Goal: Obtain resource: Download file/media

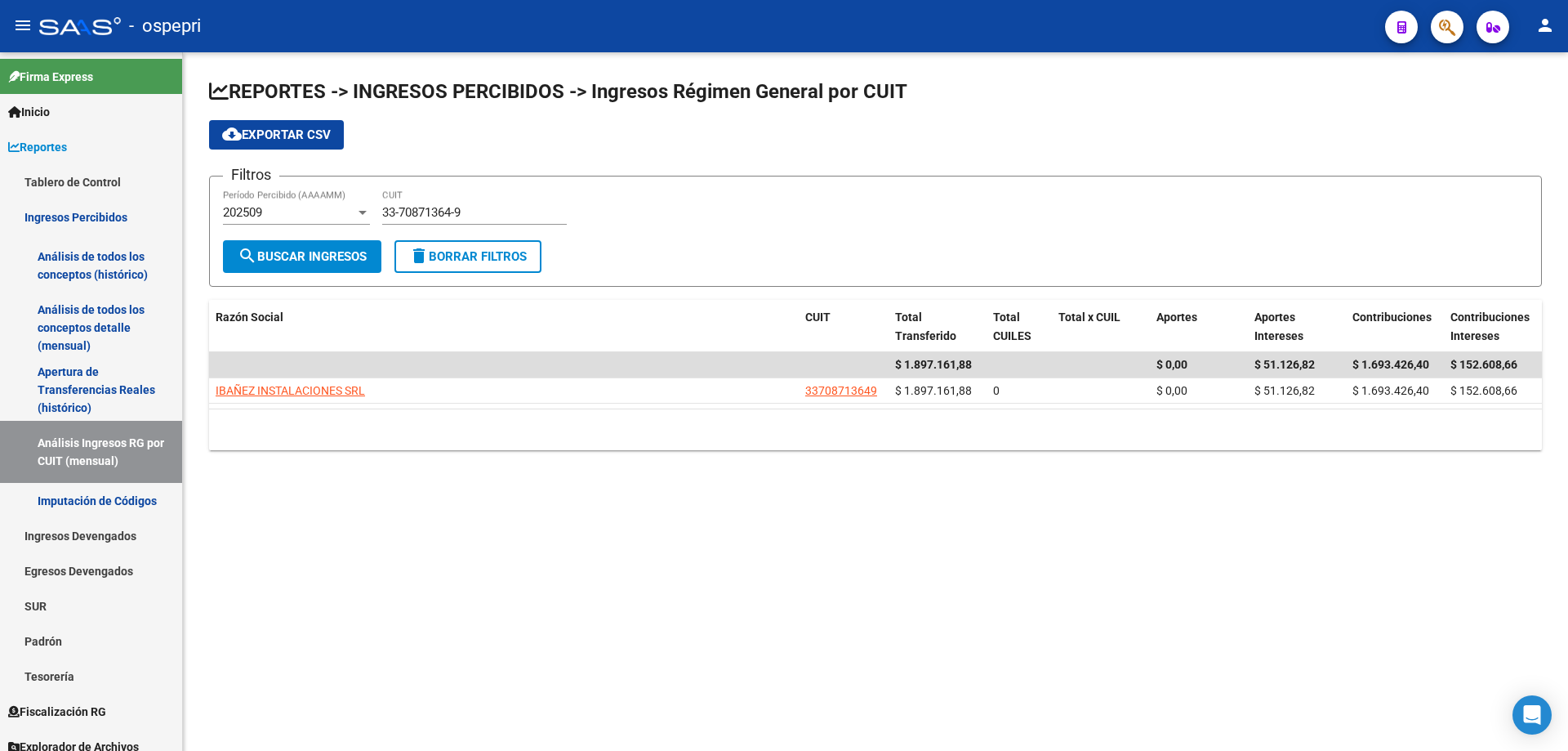
click at [486, 599] on mat-sidenav-content "REPORTES -> INGRESOS PERCIBIDOS -> Ingresos Régimen General por CUIT cloud_down…" at bounding box center [875, 401] width 1385 height 699
click at [498, 212] on input "33-70871364-9" at bounding box center [474, 212] width 185 height 15
paste input "3"
click at [468, 213] on input "33-70871364-3" at bounding box center [474, 212] width 185 height 15
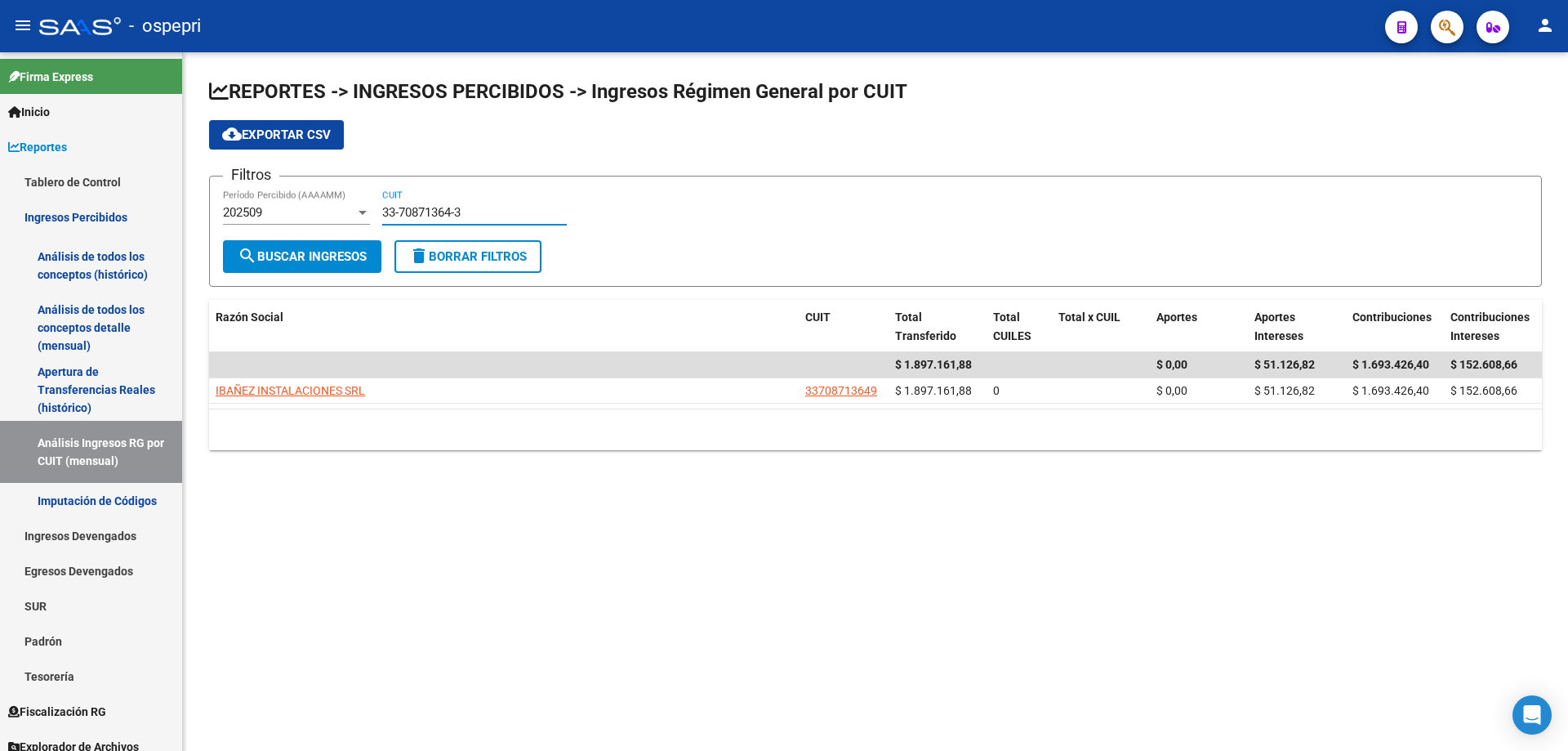
click at [468, 213] on input "33-70871364-3" at bounding box center [474, 212] width 185 height 15
paste input "0-70943856-1"
type input "30-70943856-1"
click at [342, 249] on span "search Buscar Ingresos" at bounding box center [302, 257] width 129 height 15
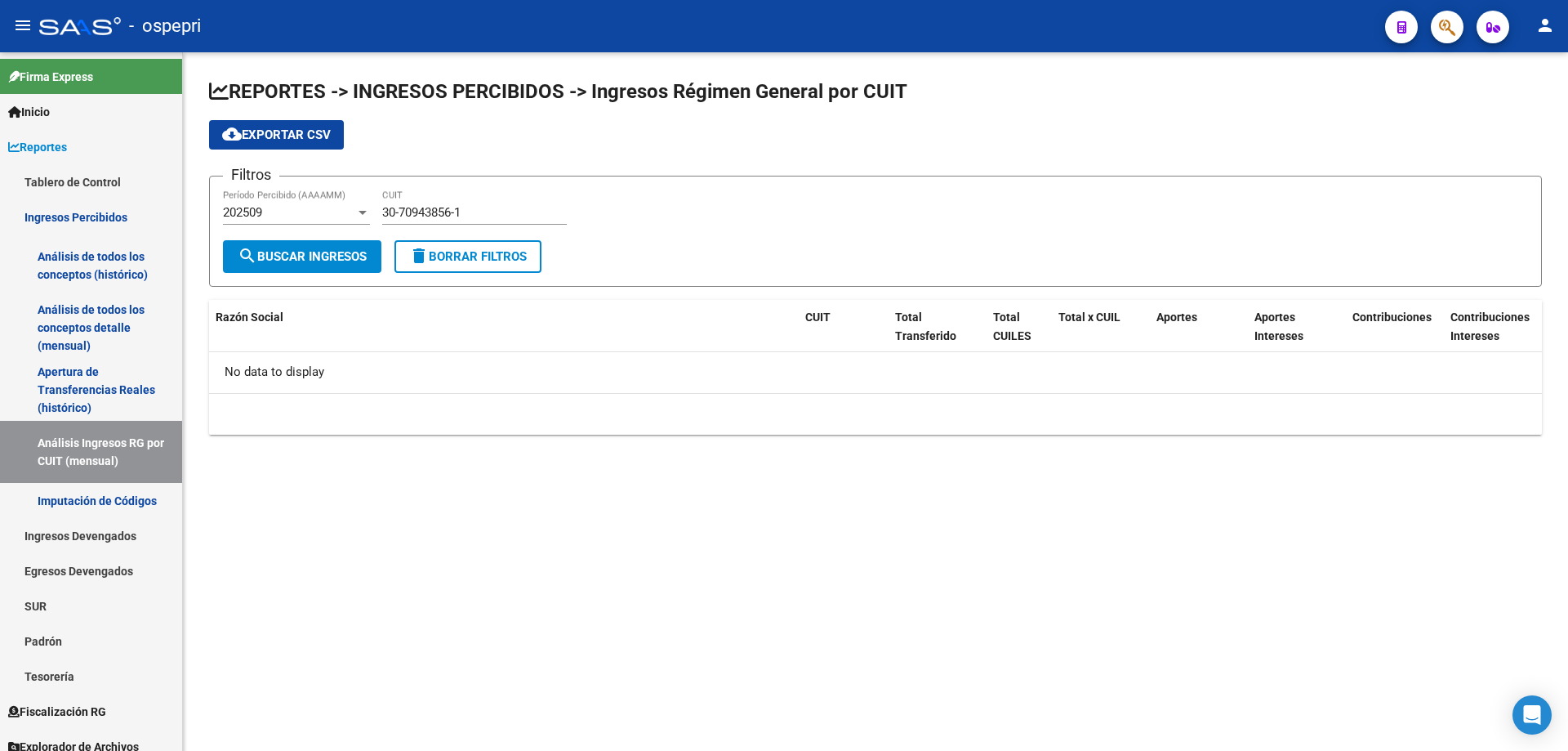
click at [322, 216] on div "202509" at bounding box center [289, 212] width 132 height 15
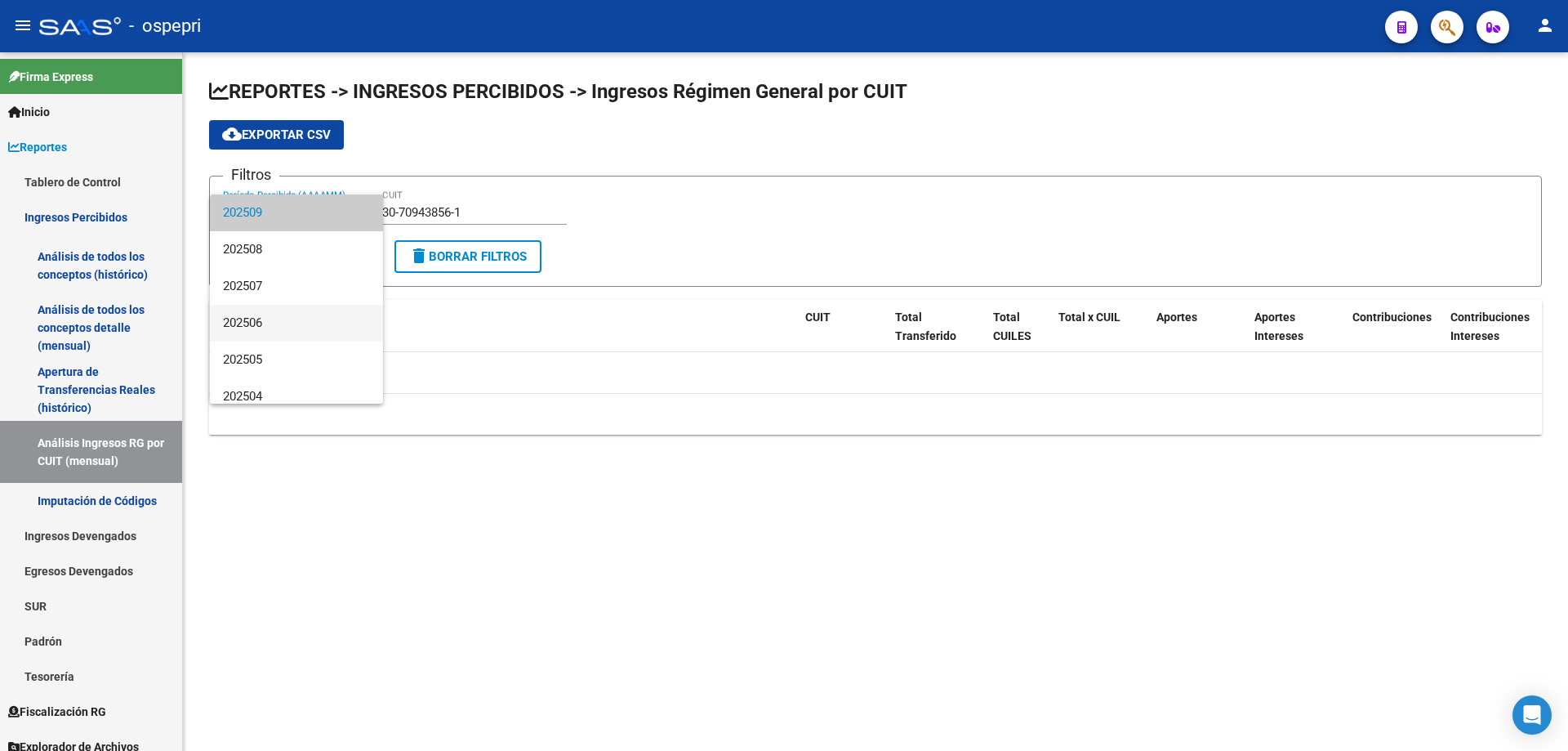
click at [326, 309] on span "202506" at bounding box center [297, 323] width 147 height 37
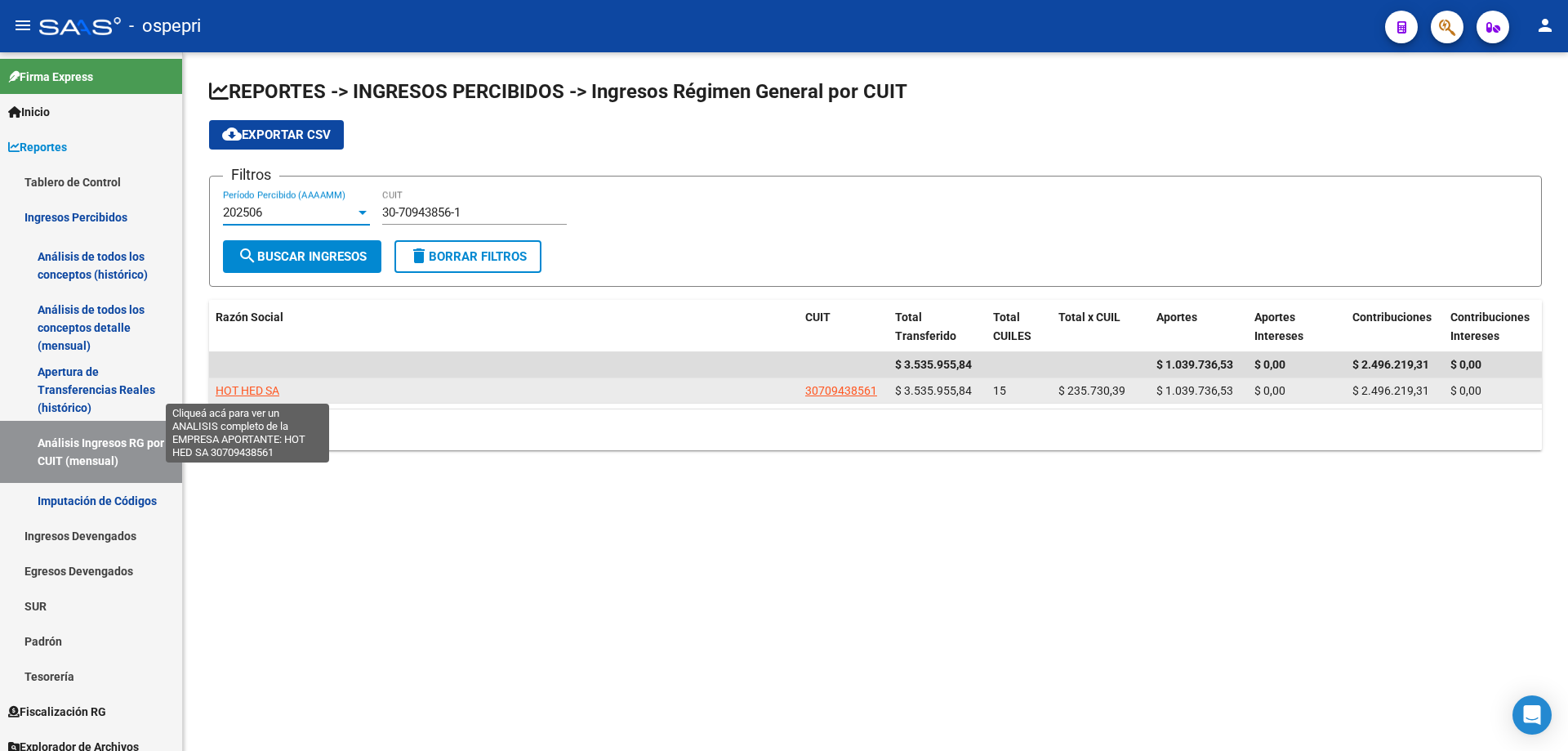
click at [252, 392] on span "HOT HED SA" at bounding box center [248, 391] width 64 height 13
type textarea "30709438561"
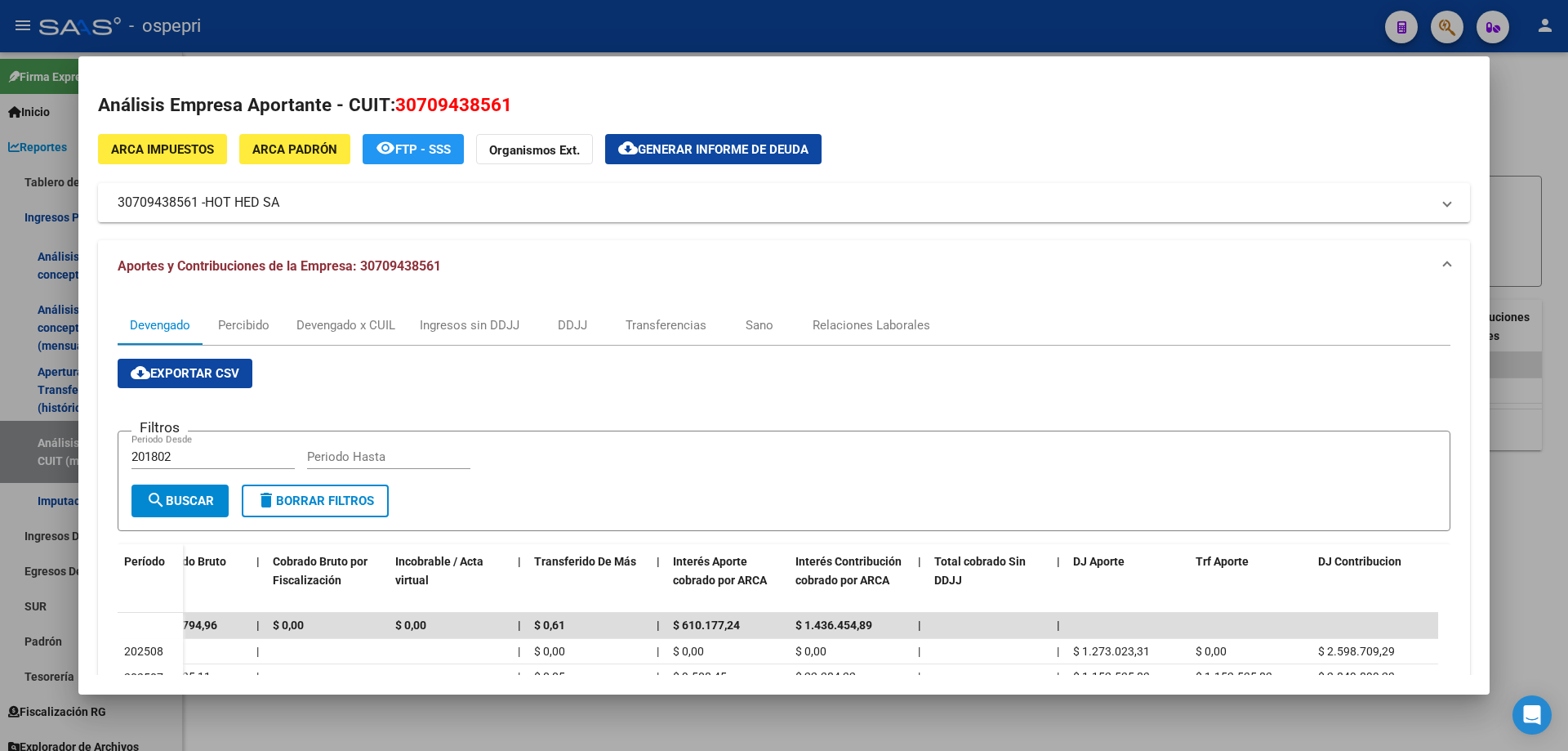
click at [168, 382] on button "cloud_download Exportar CSV" at bounding box center [185, 373] width 135 height 29
click at [1508, 103] on div at bounding box center [784, 376] width 1568 height 751
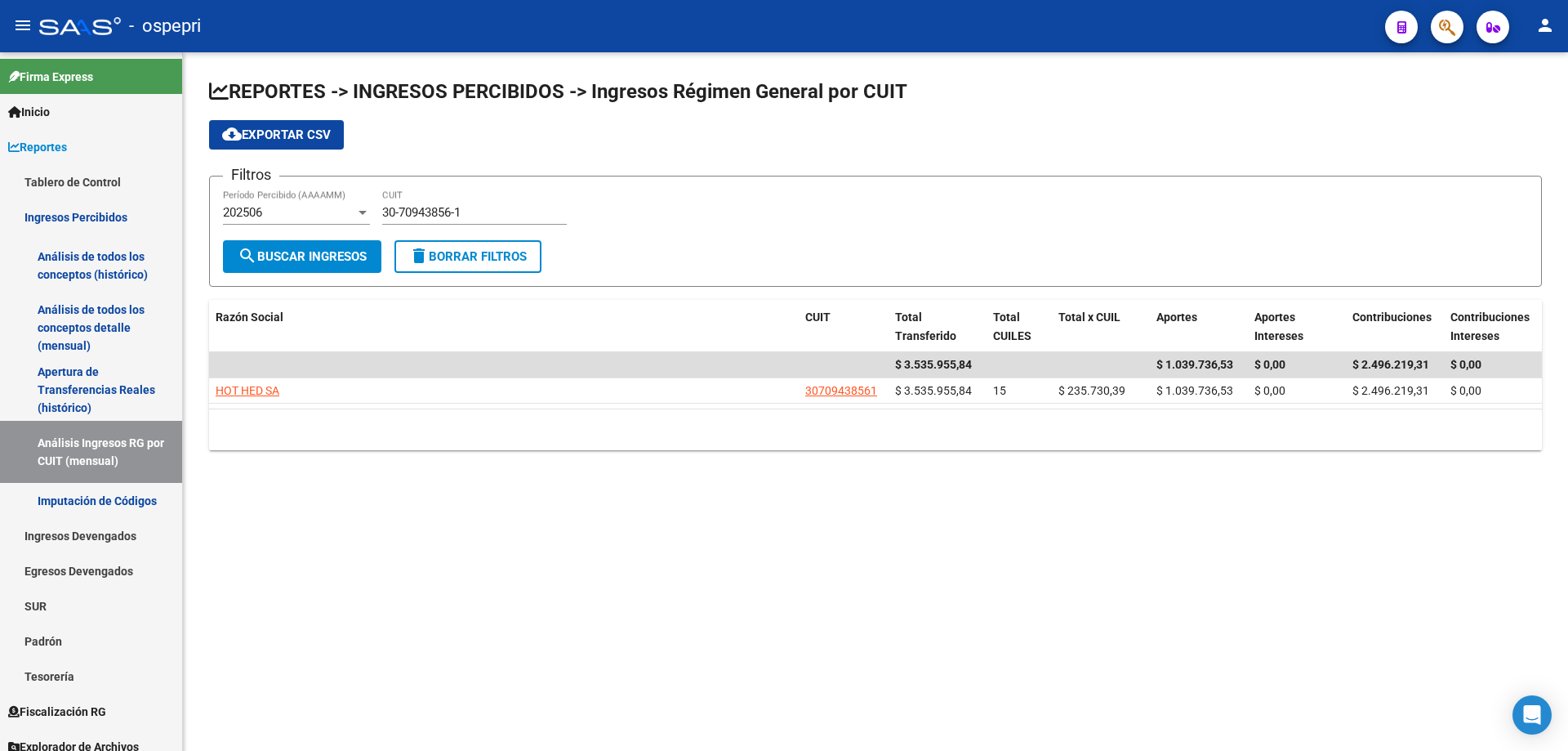
click at [579, 566] on mat-sidenav-content "REPORTES -> INGRESOS PERCIBIDOS -> Ingresos Régimen General por CUIT cloud_down…" at bounding box center [875, 401] width 1385 height 699
